Goal: Task Accomplishment & Management: Use online tool/utility

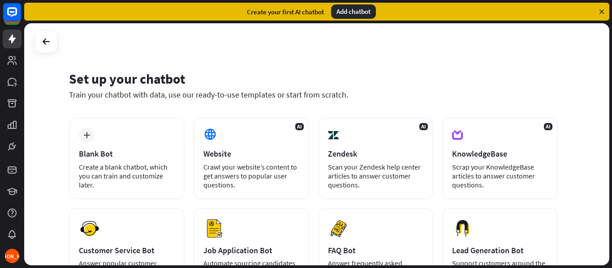
click at [393, 75] on div "Set up your chatbot" at bounding box center [313, 78] width 489 height 17
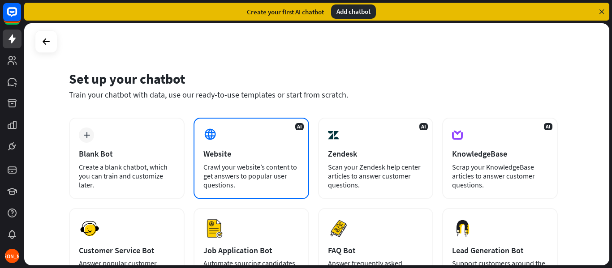
click at [241, 157] on div "Website" at bounding box center [251, 154] width 96 height 10
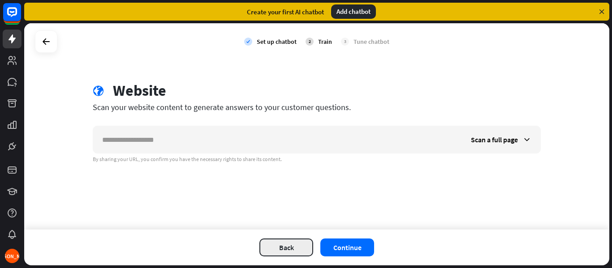
click at [285, 242] on button "Back" at bounding box center [286, 248] width 54 height 18
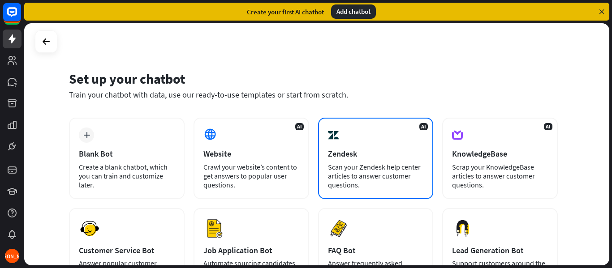
click at [347, 150] on div "Zendesk" at bounding box center [376, 154] width 96 height 10
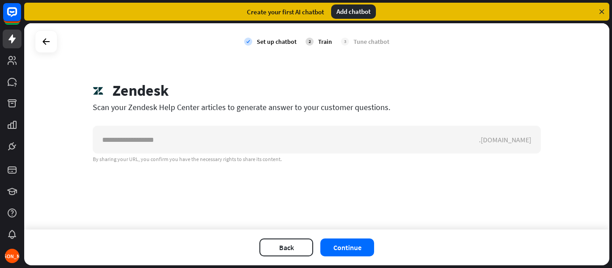
click at [298, 238] on div "Back Continue" at bounding box center [316, 248] width 585 height 36
click at [299, 243] on button "Back" at bounding box center [286, 248] width 54 height 18
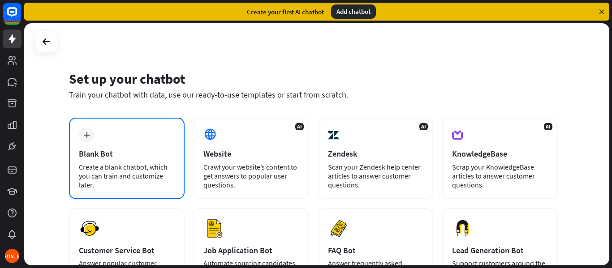
click at [135, 175] on div "Create a blank chatbot, which you can train and customize later." at bounding box center [127, 176] width 96 height 27
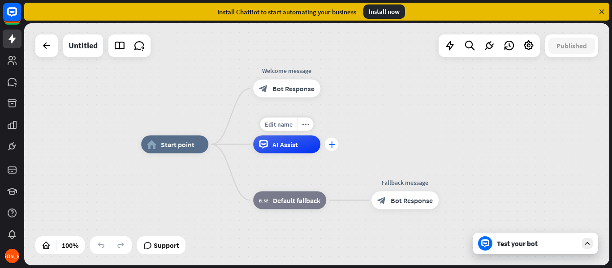
click at [332, 150] on div "plus" at bounding box center [331, 144] width 13 height 13
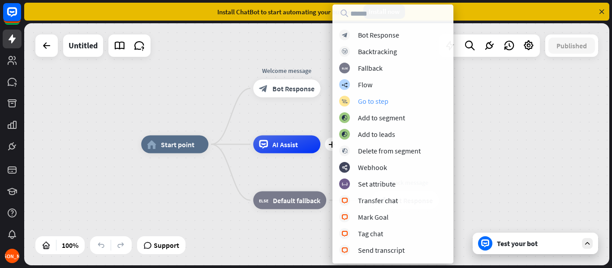
click at [362, 96] on div "block_goto Go to step" at bounding box center [392, 101] width 107 height 11
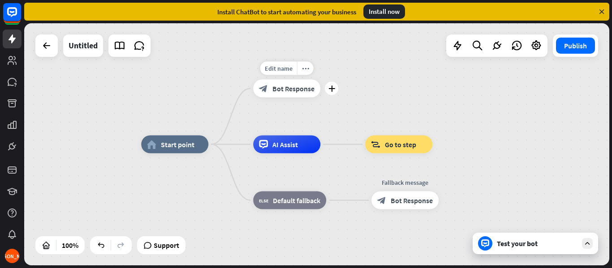
click at [329, 90] on icon "plus" at bounding box center [331, 89] width 7 height 6
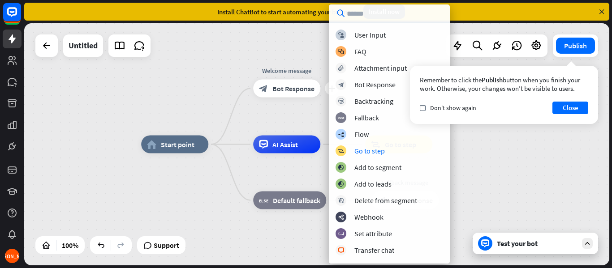
click at [399, 160] on div "block_user_input User Input block_faq FAQ block_attachment Attachment input blo…" at bounding box center [389, 144] width 121 height 228
click at [399, 167] on div "Add to segment" at bounding box center [377, 167] width 47 height 9
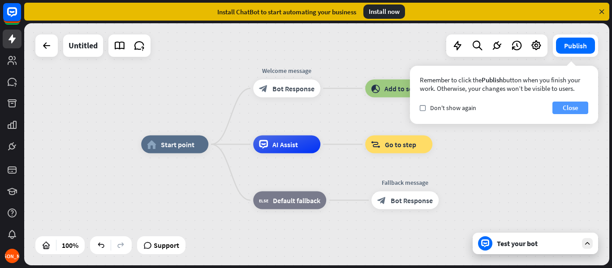
click at [564, 109] on button "Close" at bounding box center [570, 108] width 36 height 13
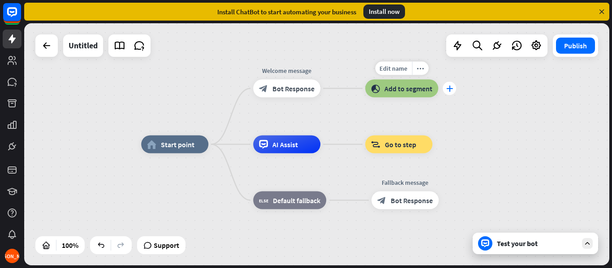
click at [451, 88] on icon "plus" at bounding box center [449, 89] width 7 height 6
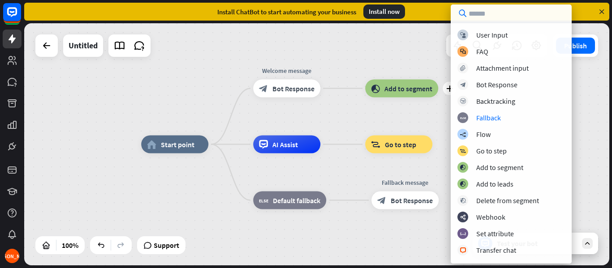
scroll to position [38, 0]
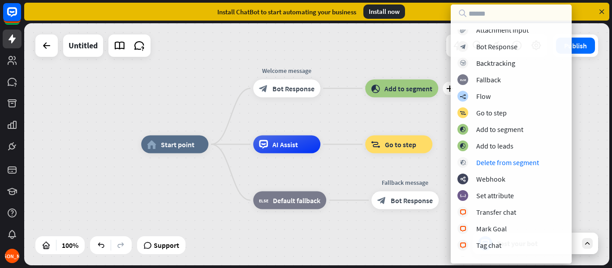
click at [508, 155] on div "block_user_input User Input block_faq FAQ block_attachment Attachment input blo…" at bounding box center [511, 144] width 121 height 228
click at [503, 147] on div "Add to leads" at bounding box center [494, 146] width 37 height 9
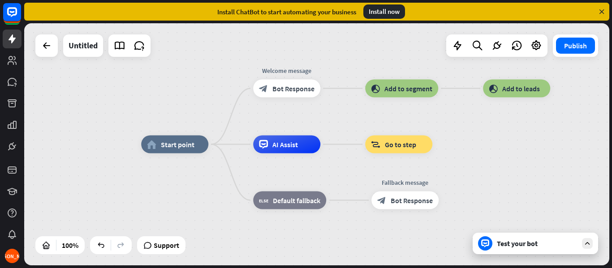
click at [511, 245] on div "Test your bot" at bounding box center [537, 243] width 81 height 9
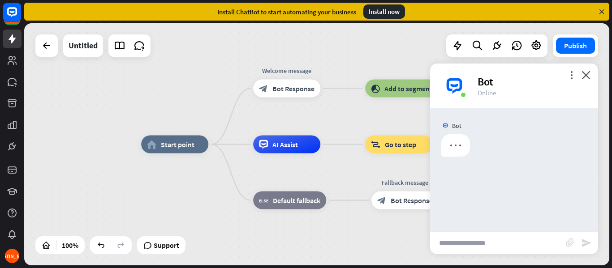
click at [467, 238] on input "text" at bounding box center [498, 243] width 136 height 22
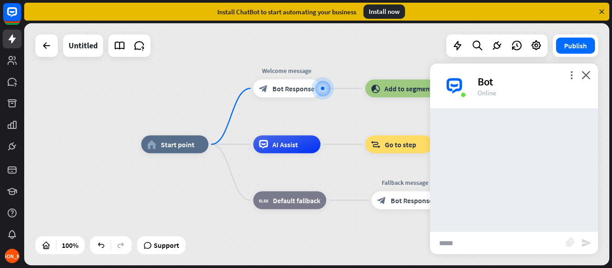
type input "*****"
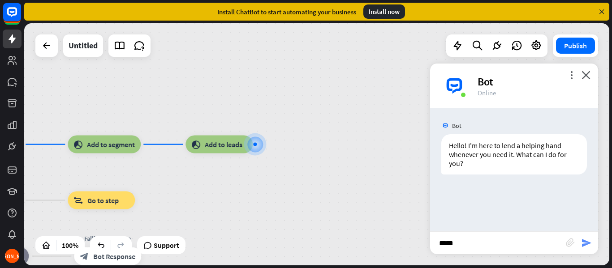
click at [587, 245] on icon "send" at bounding box center [586, 243] width 11 height 11
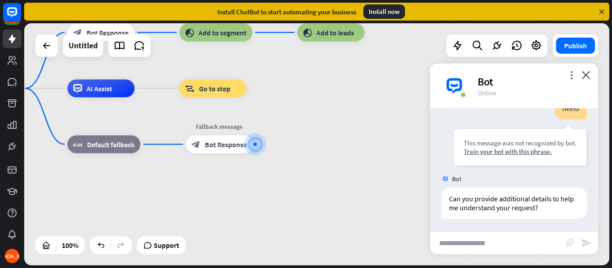
scroll to position [100, 0]
click at [262, 145] on icon "plus" at bounding box center [264, 145] width 7 height 6
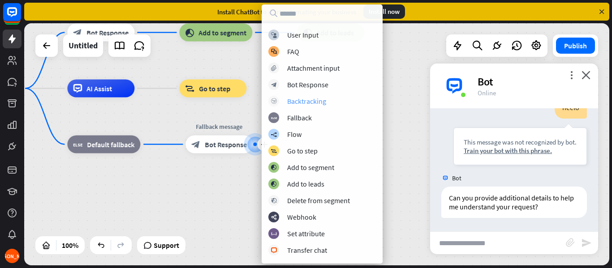
click at [289, 99] on div "Backtracking" at bounding box center [306, 101] width 39 height 9
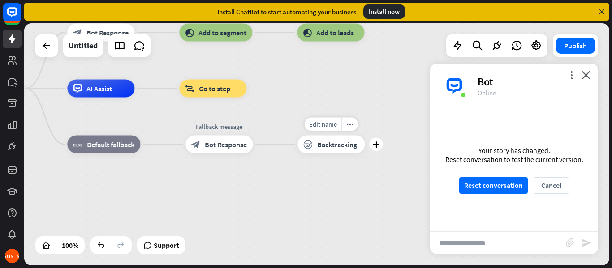
click at [318, 150] on div "block_backtracking Backtracking" at bounding box center [330, 145] width 67 height 18
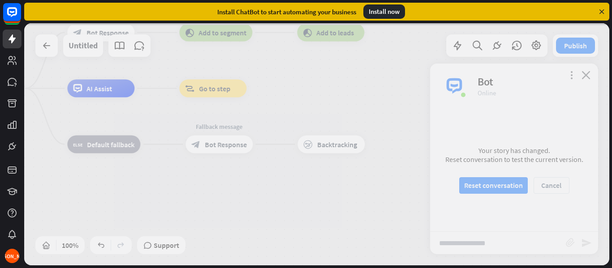
click at [229, 91] on div at bounding box center [316, 144] width 585 height 242
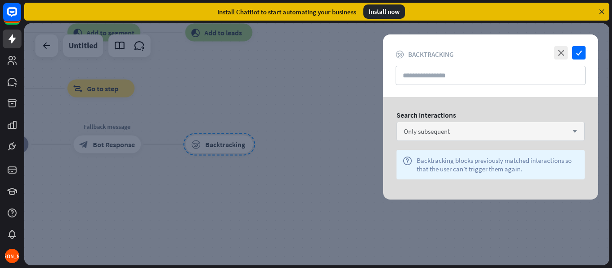
click at [449, 126] on div "Only subsequent arrow_down" at bounding box center [490, 131] width 188 height 19
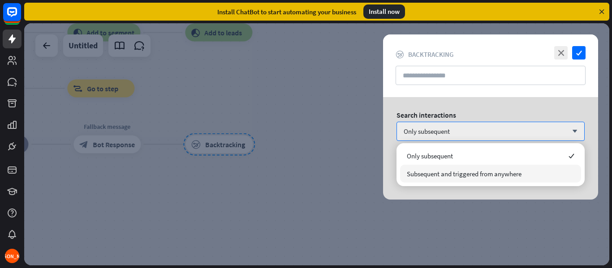
click at [456, 177] on span "Subsequent and triggered from anywhere" at bounding box center [464, 174] width 115 height 9
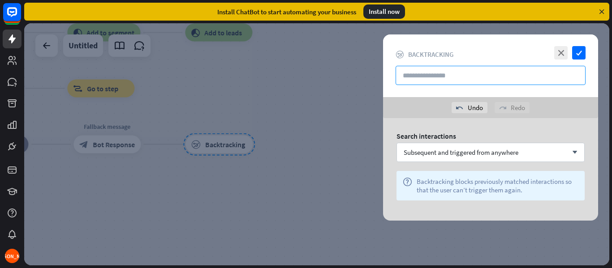
click at [447, 73] on input "text" at bounding box center [490, 75] width 190 height 19
type input "**********"
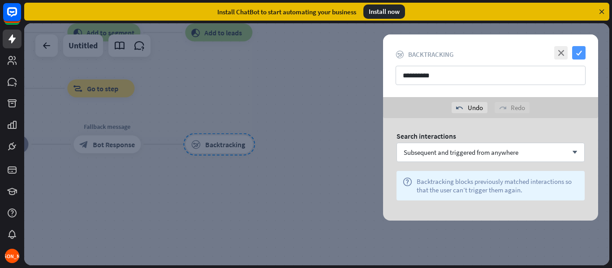
click at [582, 54] on icon "check" at bounding box center [578, 52] width 13 height 13
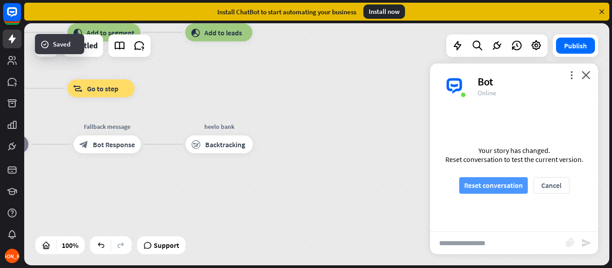
click at [514, 182] on button "Reset conversation" at bounding box center [493, 185] width 69 height 17
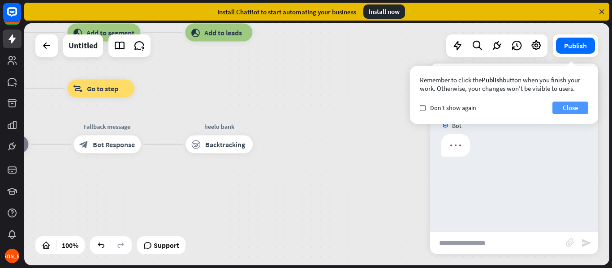
click at [570, 107] on button "Close" at bounding box center [570, 108] width 36 height 13
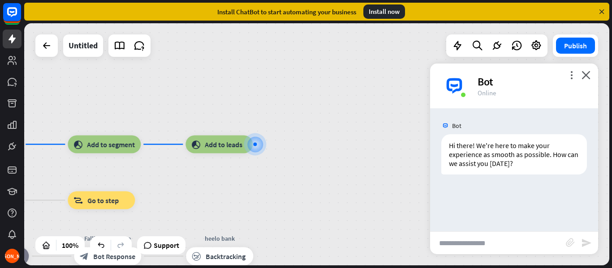
click at [580, 73] on div "more_vert close Bot Online" at bounding box center [514, 86] width 168 height 45
click at [573, 44] on button "Publish" at bounding box center [575, 46] width 39 height 16
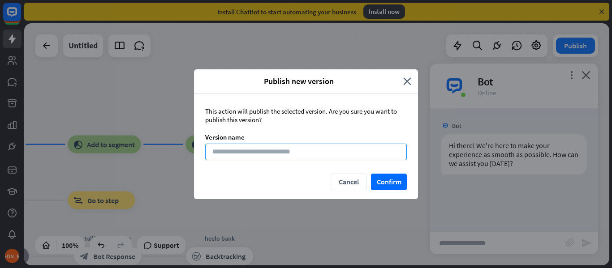
click at [356, 158] on input at bounding box center [306, 152] width 202 height 17
type input "*"
type input "****"
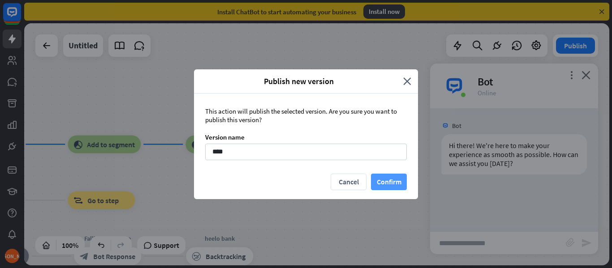
click at [382, 181] on button "Confirm" at bounding box center [389, 182] width 36 height 17
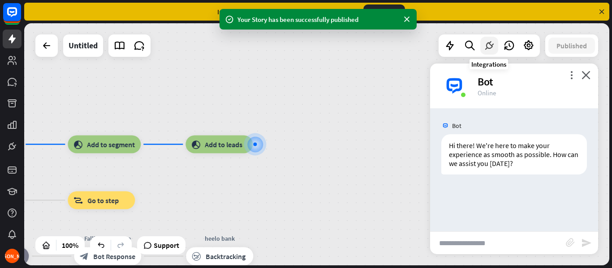
click at [490, 42] on icon at bounding box center [489, 46] width 12 height 12
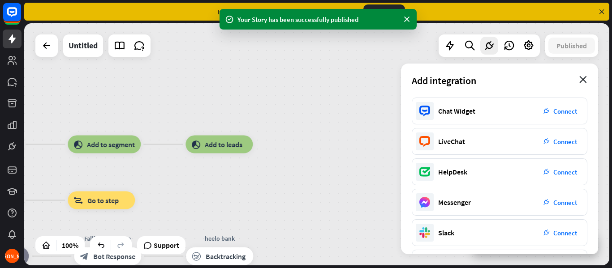
click at [580, 81] on icon "close" at bounding box center [583, 79] width 8 height 7
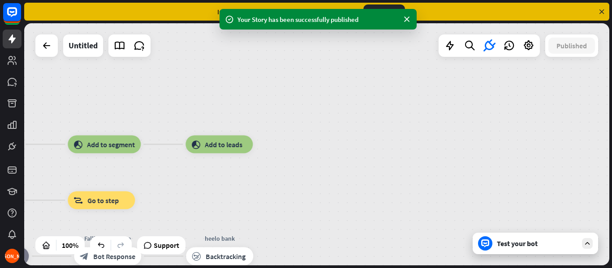
click at [313, 135] on div "home_2 Start point Welcome message block_bot_response Bot Response block_add_to…" at bounding box center [316, 144] width 585 height 242
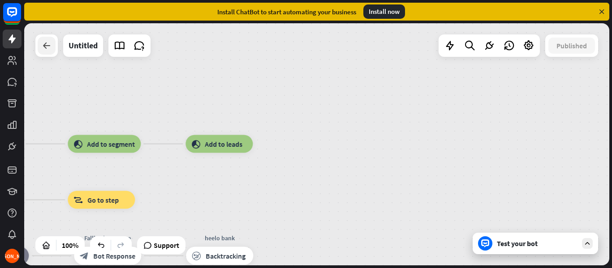
click at [50, 50] on icon at bounding box center [46, 45] width 11 height 11
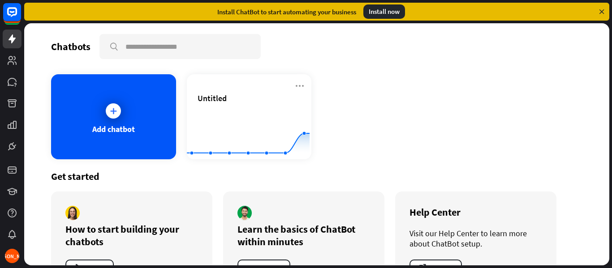
drag, startPoint x: 610, startPoint y: 81, endPoint x: 604, endPoint y: 81, distance: 5.8
click at [609, 89] on div "Chatbots search Add chatbot Untitled Created with Highcharts 10.1.0 0 2 4 Get s…" at bounding box center [318, 145] width 588 height 245
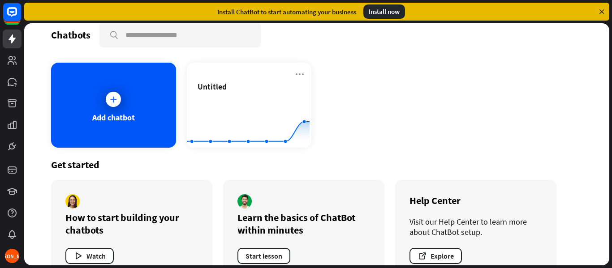
scroll to position [35, 0]
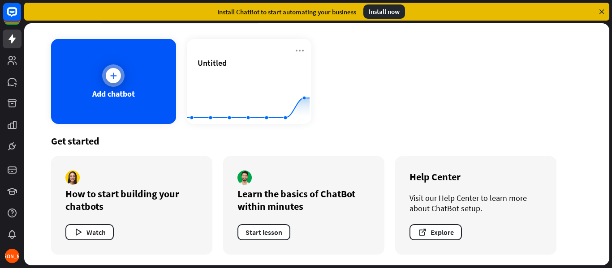
click at [77, 85] on div "Add chatbot" at bounding box center [113, 81] width 125 height 85
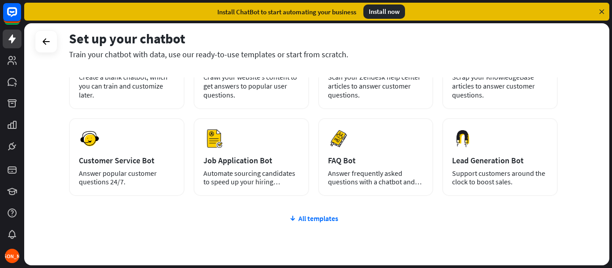
scroll to position [128, 0]
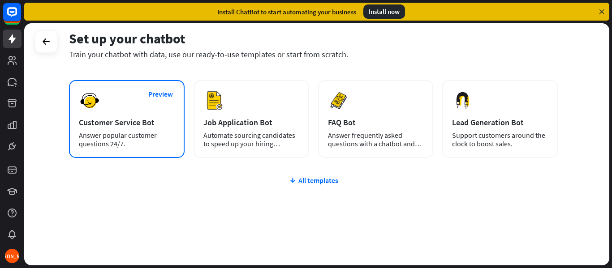
click at [124, 124] on div "Customer Service Bot" at bounding box center [127, 122] width 96 height 10
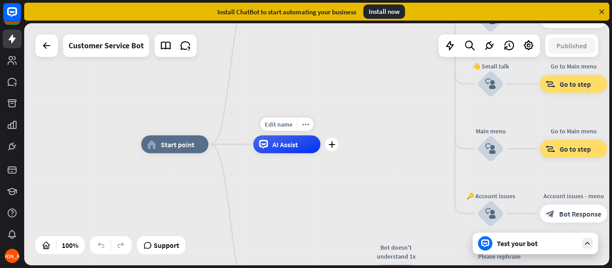
click at [313, 142] on div "AI Assist" at bounding box center [286, 145] width 67 height 18
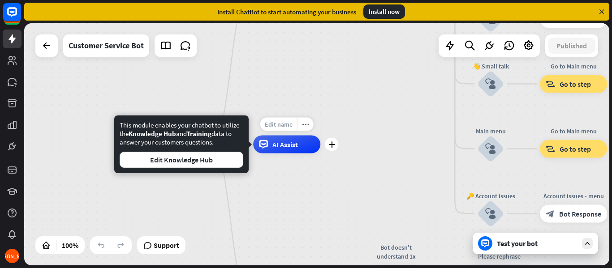
click at [284, 129] on div "Edit name" at bounding box center [278, 124] width 37 height 13
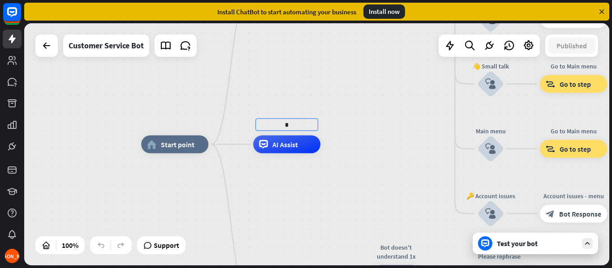
type input "*"
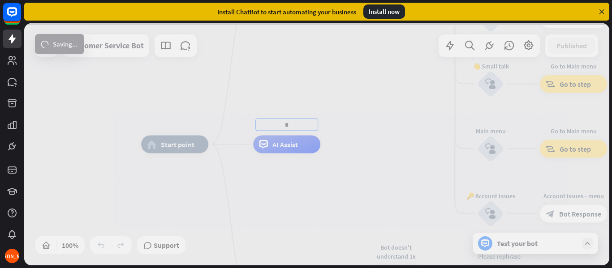
click at [437, 124] on div "home_2 Start point Welcome message block_bot_response Bot Response 🔙 Main menu …" at bounding box center [316, 144] width 585 height 242
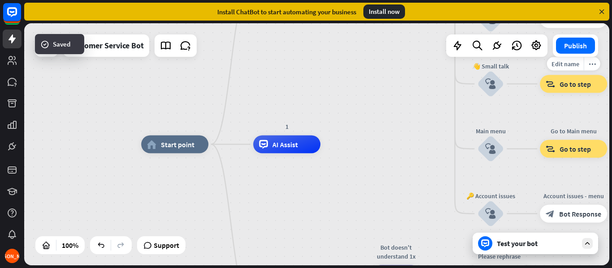
click at [571, 93] on div "Edit name more_horiz Go to Main menu block_goto Go to step" at bounding box center [573, 84] width 67 height 18
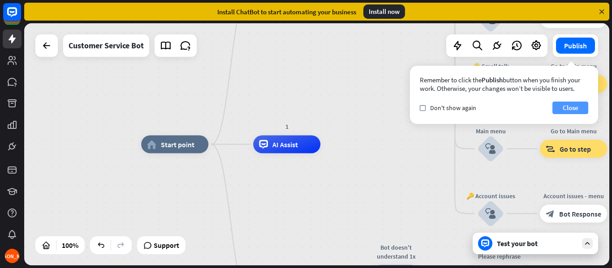
click at [553, 108] on button "Close" at bounding box center [570, 108] width 36 height 13
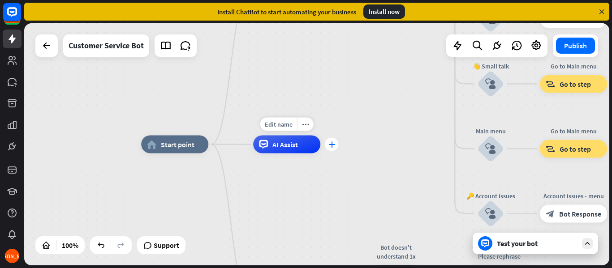
click at [331, 142] on icon "plus" at bounding box center [331, 145] width 7 height 6
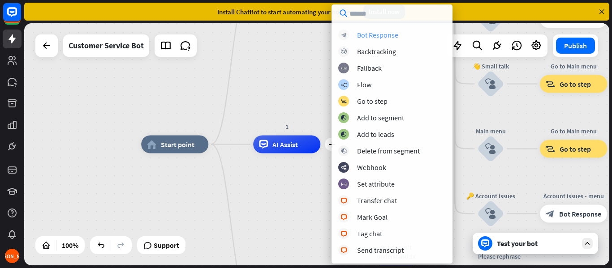
click at [404, 39] on div "block_bot_response Bot Response" at bounding box center [391, 35] width 107 height 11
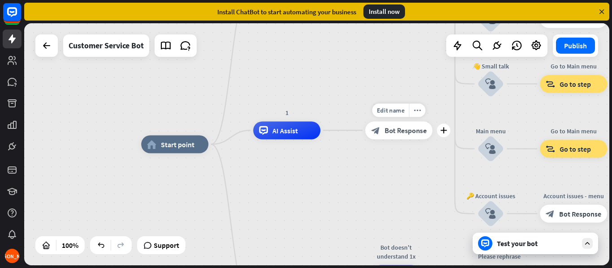
click at [401, 129] on span "Bot Response" at bounding box center [405, 130] width 42 height 9
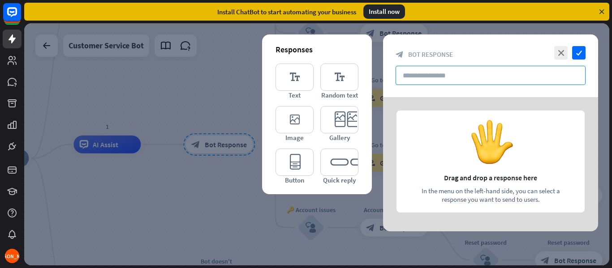
click at [428, 84] on input "text" at bounding box center [490, 75] width 190 height 19
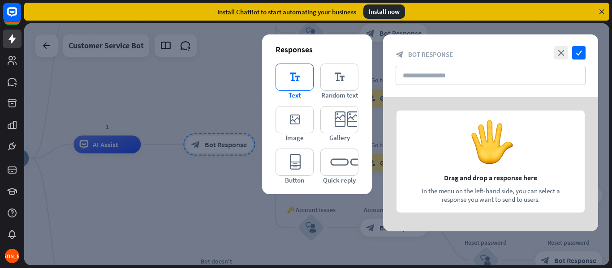
click at [305, 81] on icon "editor_text" at bounding box center [294, 77] width 38 height 27
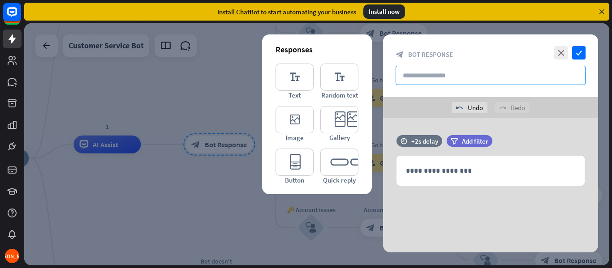
click at [427, 78] on input "text" at bounding box center [490, 75] width 190 height 19
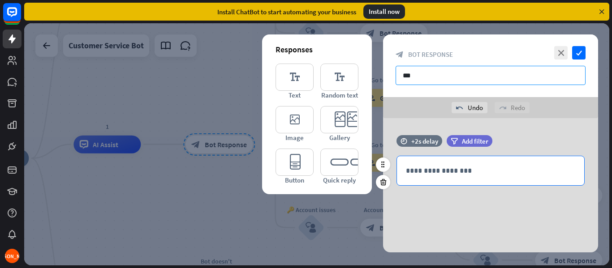
type input "**"
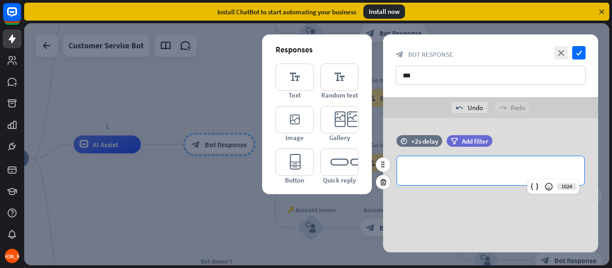
click at [434, 181] on div "**********" at bounding box center [490, 170] width 187 height 29
drag, startPoint x: 415, startPoint y: 176, endPoint x: 390, endPoint y: 176, distance: 25.1
click at [391, 176] on div "1022 **" at bounding box center [490, 171] width 215 height 30
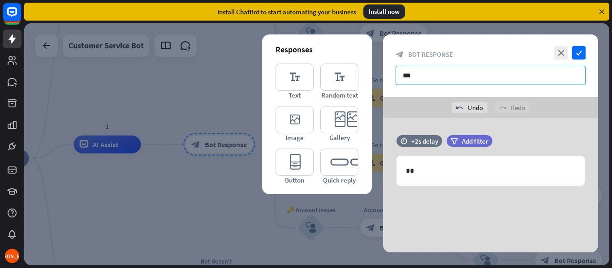
drag, startPoint x: 459, startPoint y: 76, endPoint x: 381, endPoint y: 87, distance: 79.2
click at [382, 87] on div "close check block_bot_response Bot Response ** undo Undo redo Redo Responses ed…" at bounding box center [316, 144] width 585 height 242
click at [441, 82] on input "**" at bounding box center [490, 75] width 190 height 19
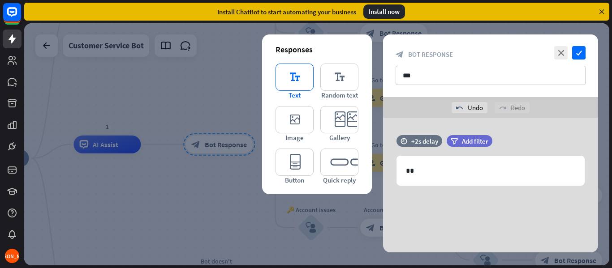
click at [297, 86] on icon "editor_text" at bounding box center [294, 77] width 38 height 27
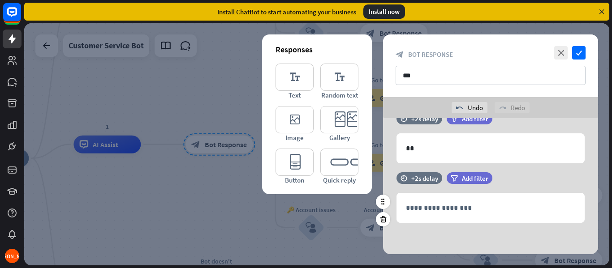
scroll to position [22, 0]
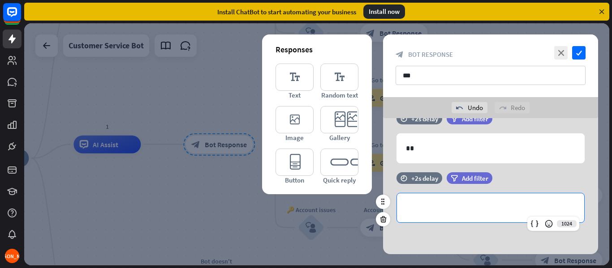
click at [427, 206] on p "**********" at bounding box center [490, 207] width 169 height 11
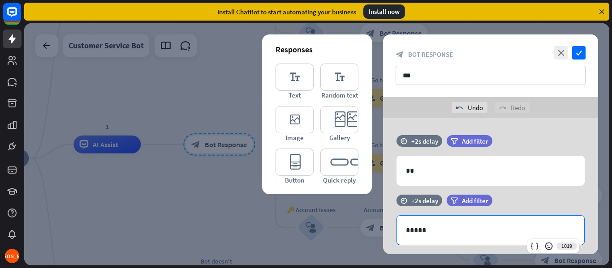
click at [585, 58] on div "close check block_bot_response Bot Response **" at bounding box center [490, 65] width 215 height 63
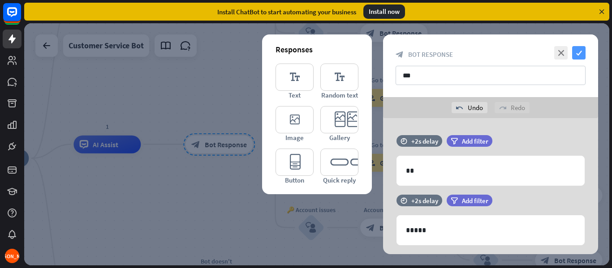
click at [581, 57] on icon "check" at bounding box center [578, 52] width 13 height 13
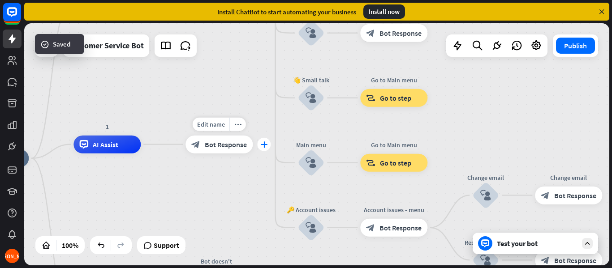
click at [266, 144] on icon "plus" at bounding box center [264, 145] width 7 height 6
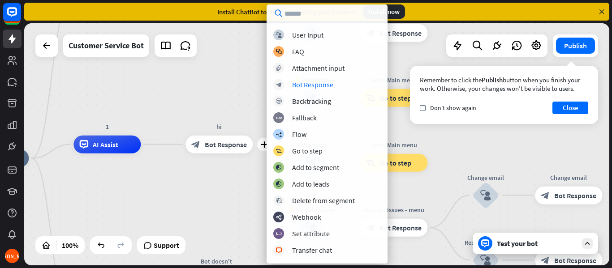
click at [326, 93] on div "block_user_input User Input block_faq FAQ block_attachment Attachment input blo…" at bounding box center [326, 144] width 121 height 228
click at [326, 96] on div "block_backtracking Backtracking" at bounding box center [326, 101] width 107 height 11
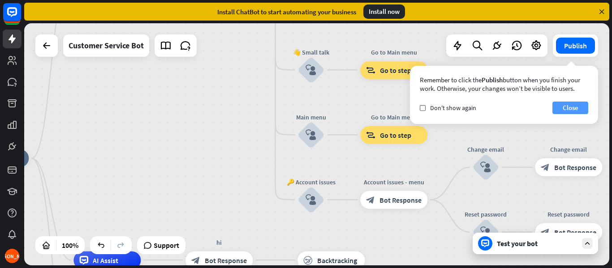
click at [566, 114] on button "Close" at bounding box center [570, 108] width 36 height 13
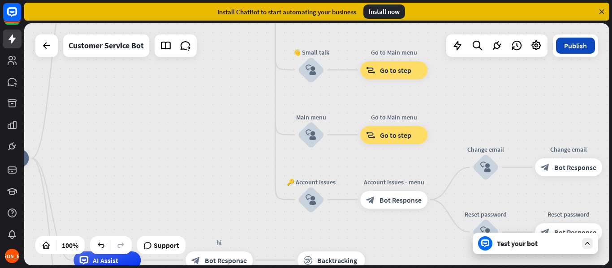
click at [571, 47] on button "Publish" at bounding box center [575, 46] width 39 height 16
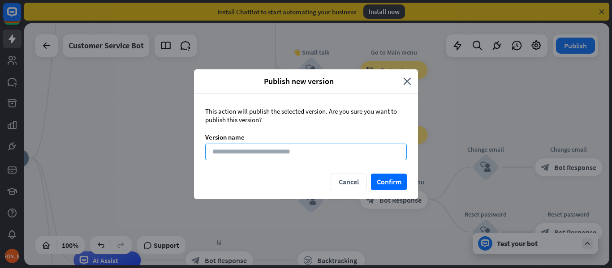
click at [328, 156] on input at bounding box center [306, 152] width 202 height 17
type input "*"
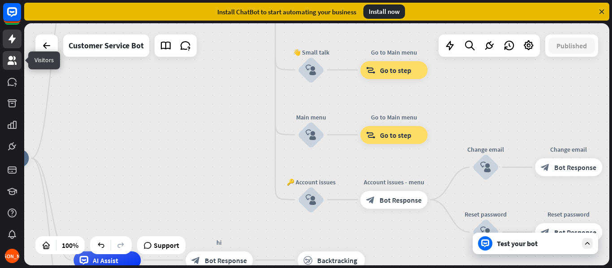
click at [8, 55] on icon at bounding box center [12, 60] width 11 height 11
